Goal: Transaction & Acquisition: Download file/media

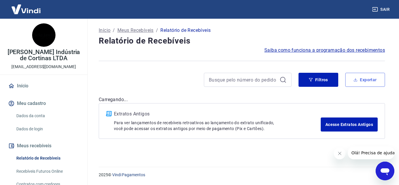
click at [361, 81] on button "Exportar" at bounding box center [366, 80] width 40 height 14
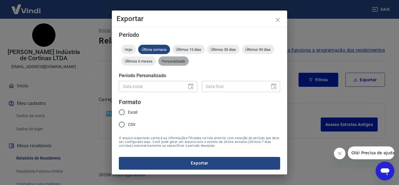
click at [185, 63] on span "Personalizado" at bounding box center [173, 61] width 30 height 4
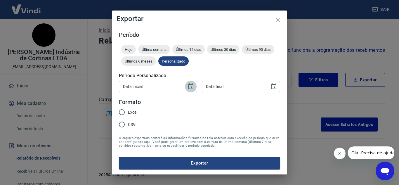
click at [191, 87] on icon "Choose date" at bounding box center [190, 86] width 5 height 6
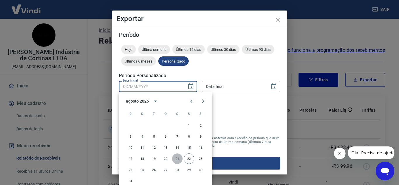
click at [177, 156] on button "21" at bounding box center [177, 159] width 11 height 11
type input "[DATE]"
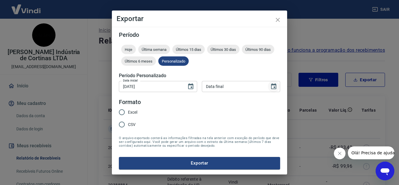
click at [277, 86] on icon "Choose date" at bounding box center [273, 86] width 5 height 6
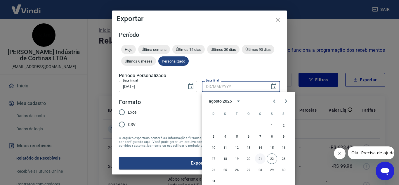
click at [260, 159] on button "21" at bounding box center [260, 159] width 11 height 11
type input "[DATE]"
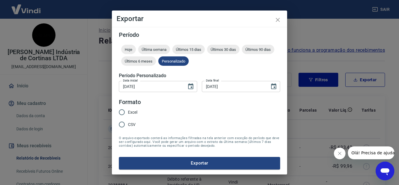
click at [128, 107] on label "Excel" at bounding box center [127, 112] width 22 height 12
click at [128, 107] on input "Excel" at bounding box center [122, 112] width 12 height 12
radio input "true"
click at [189, 158] on button "Exportar" at bounding box center [199, 163] width 161 height 12
